Goal: Check status: Check status

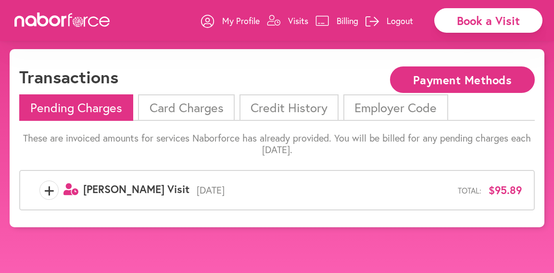
scroll to position [10, 0]
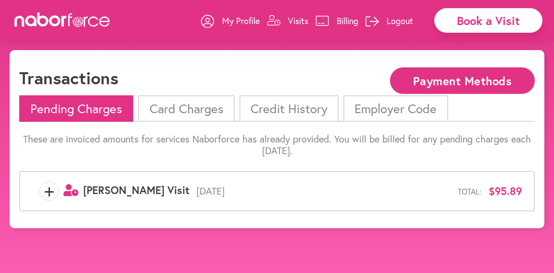
click at [49, 191] on span "+" at bounding box center [49, 190] width 18 height 19
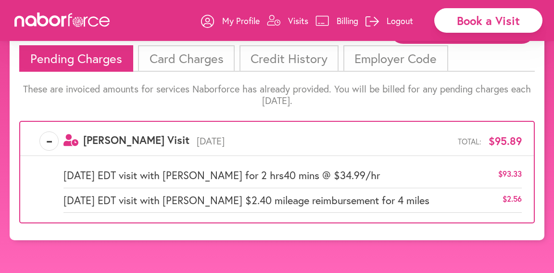
scroll to position [70, 0]
click at [256, 48] on li "Credit History" at bounding box center [289, 58] width 99 height 26
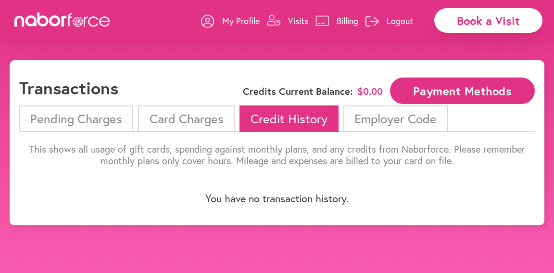
click at [206, 118] on li "Card Charges" at bounding box center [186, 118] width 96 height 26
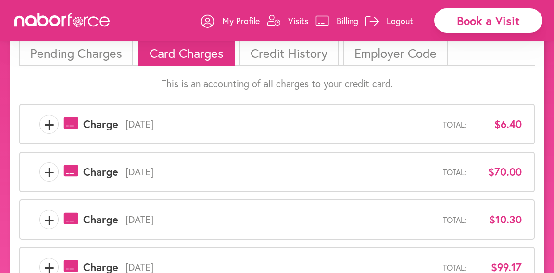
scroll to position [64, 0]
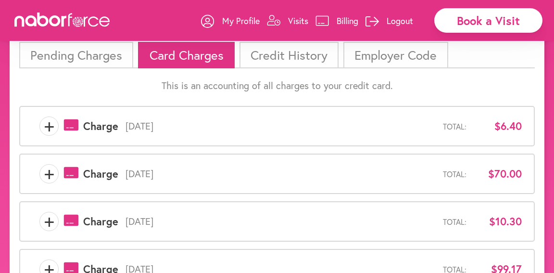
click at [50, 125] on span "+" at bounding box center [49, 125] width 18 height 19
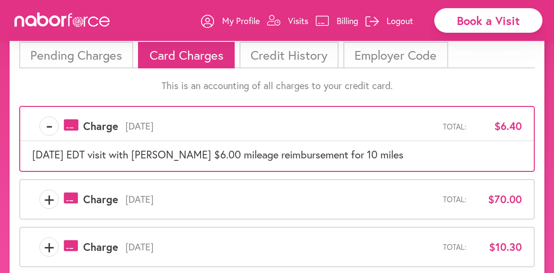
click at [50, 126] on span "-" at bounding box center [49, 125] width 18 height 19
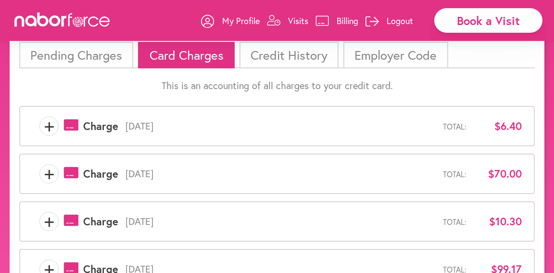
click at [52, 171] on span "+" at bounding box center [49, 173] width 18 height 19
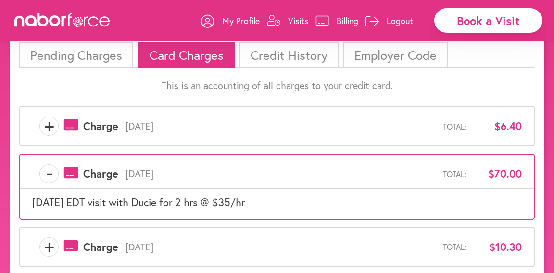
click at [52, 171] on span "-" at bounding box center [49, 173] width 18 height 19
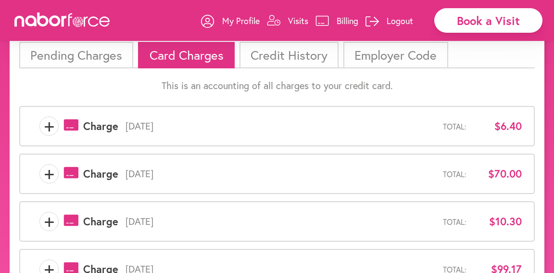
click at [48, 222] on span "+" at bounding box center [49, 221] width 18 height 19
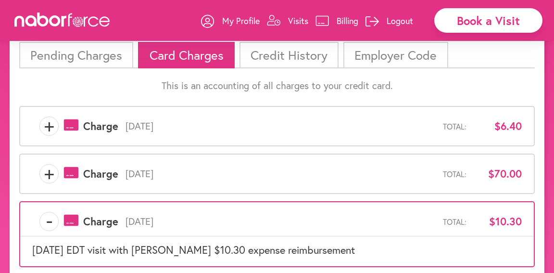
click at [48, 222] on span "-" at bounding box center [49, 221] width 18 height 19
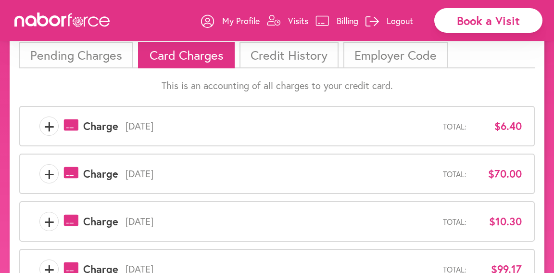
click at [52, 58] on li "Pending Charges" at bounding box center [76, 55] width 114 height 26
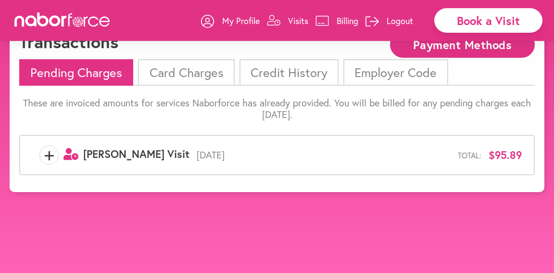
scroll to position [45, 0]
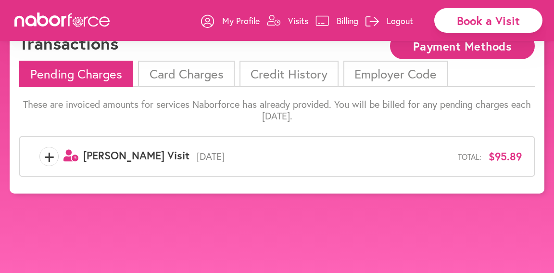
scroll to position [70, 0]
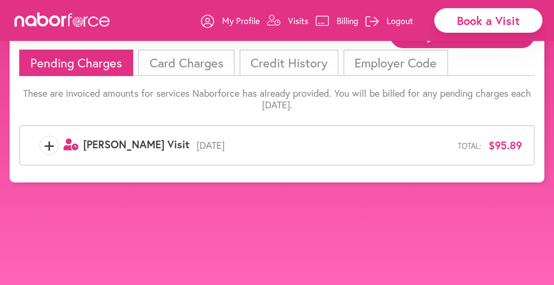
scroll to position [55, 0]
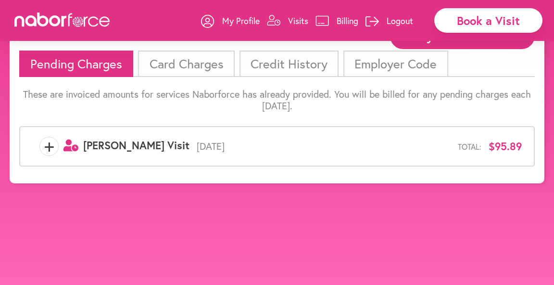
click at [48, 146] on span "+" at bounding box center [49, 146] width 18 height 19
